Goal: Navigation & Orientation: Understand site structure

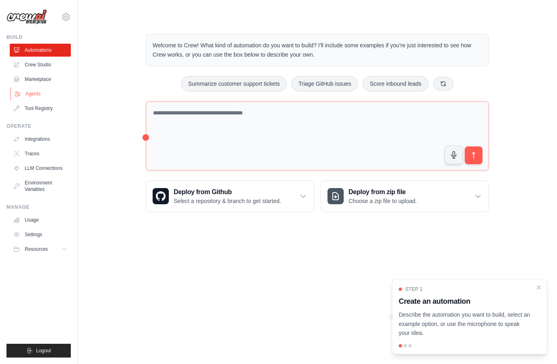
click at [32, 99] on link "Agents" at bounding box center [41, 93] width 61 height 13
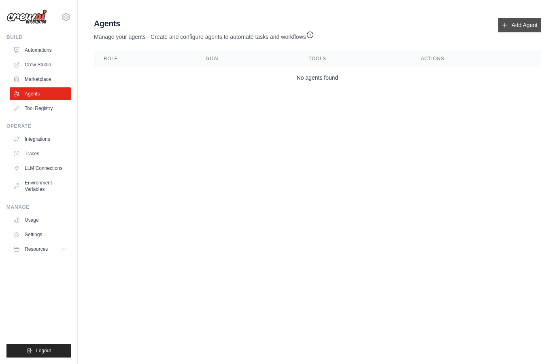
click at [523, 30] on link "Add Agent" at bounding box center [519, 25] width 42 height 15
click at [529, 24] on link "Add Agent" at bounding box center [519, 25] width 42 height 15
click at [519, 29] on link "Add Agent" at bounding box center [519, 25] width 42 height 15
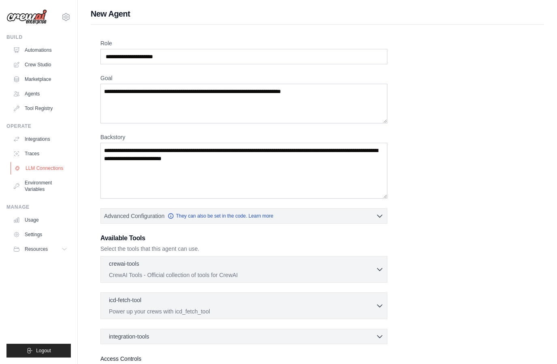
click at [41, 172] on link "LLM Connections" at bounding box center [41, 168] width 61 height 13
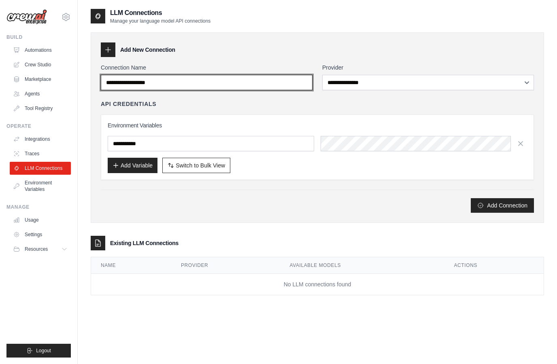
click at [283, 85] on input "Connection Name" at bounding box center [207, 82] width 212 height 15
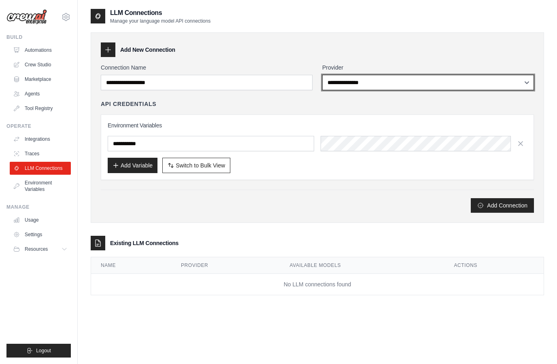
click at [364, 76] on select "**********" at bounding box center [428, 82] width 212 height 15
click at [393, 89] on select "**********" at bounding box center [428, 82] width 212 height 15
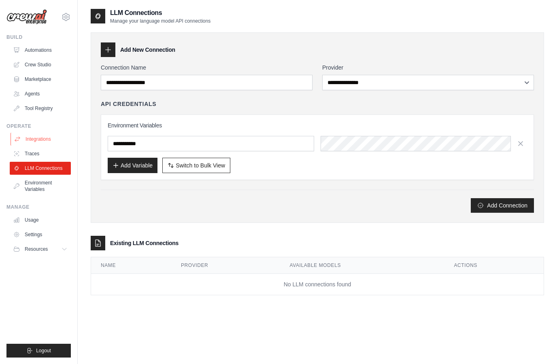
click at [41, 144] on link "Integrations" at bounding box center [41, 139] width 61 height 13
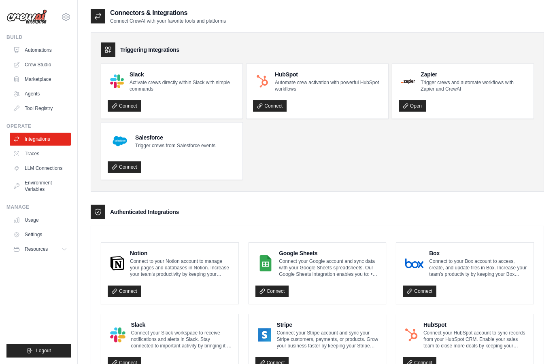
click at [37, 146] on ul "Integrations Traces LLM Connections Environment Variables" at bounding box center [40, 164] width 61 height 63
click at [35, 54] on link "Automations" at bounding box center [41, 50] width 61 height 13
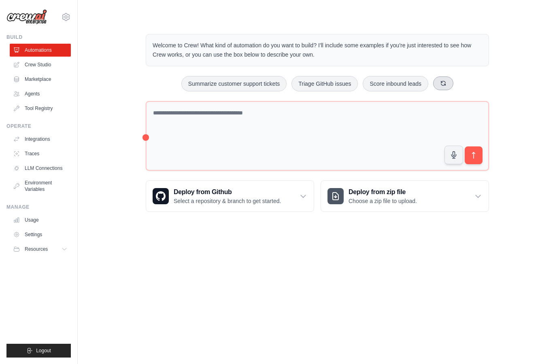
click at [446, 82] on icon at bounding box center [443, 83] width 6 height 6
click at [40, 84] on link "Marketplace" at bounding box center [41, 79] width 61 height 13
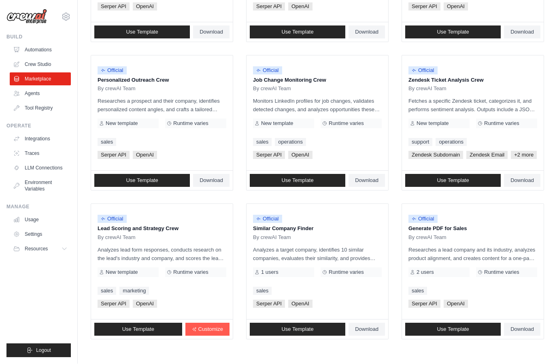
scroll to position [379, 0]
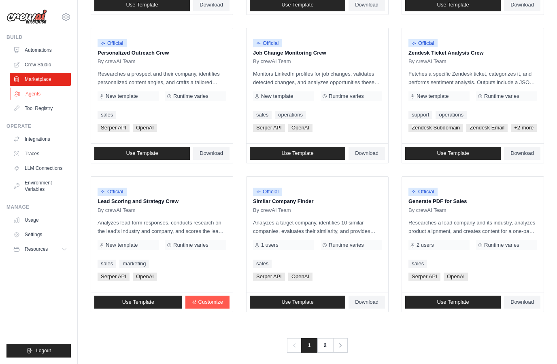
click at [33, 91] on link "Agents" at bounding box center [41, 93] width 61 height 13
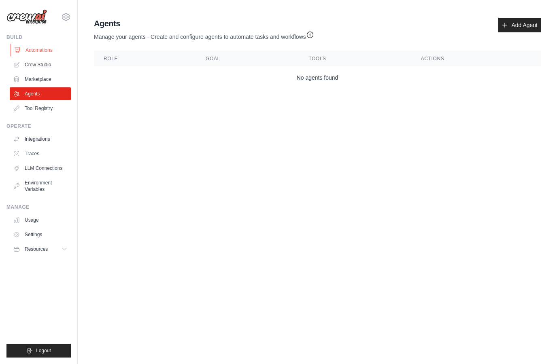
click at [34, 50] on link "Automations" at bounding box center [41, 50] width 61 height 13
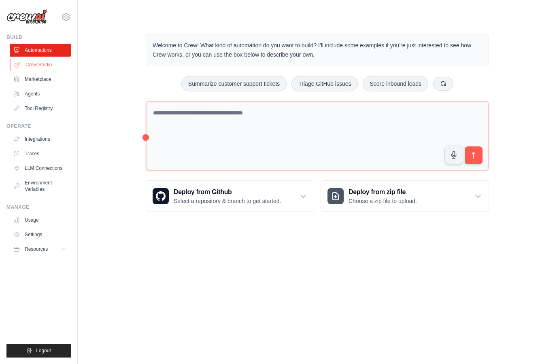
click at [32, 61] on link "Crew Studio" at bounding box center [41, 64] width 61 height 13
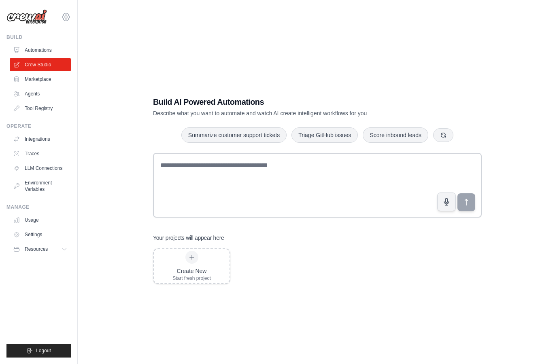
click at [69, 20] on icon at bounding box center [66, 17] width 10 height 10
click at [46, 59] on link "Settings" at bounding box center [65, 56] width 71 height 15
